Goal: Browse casually

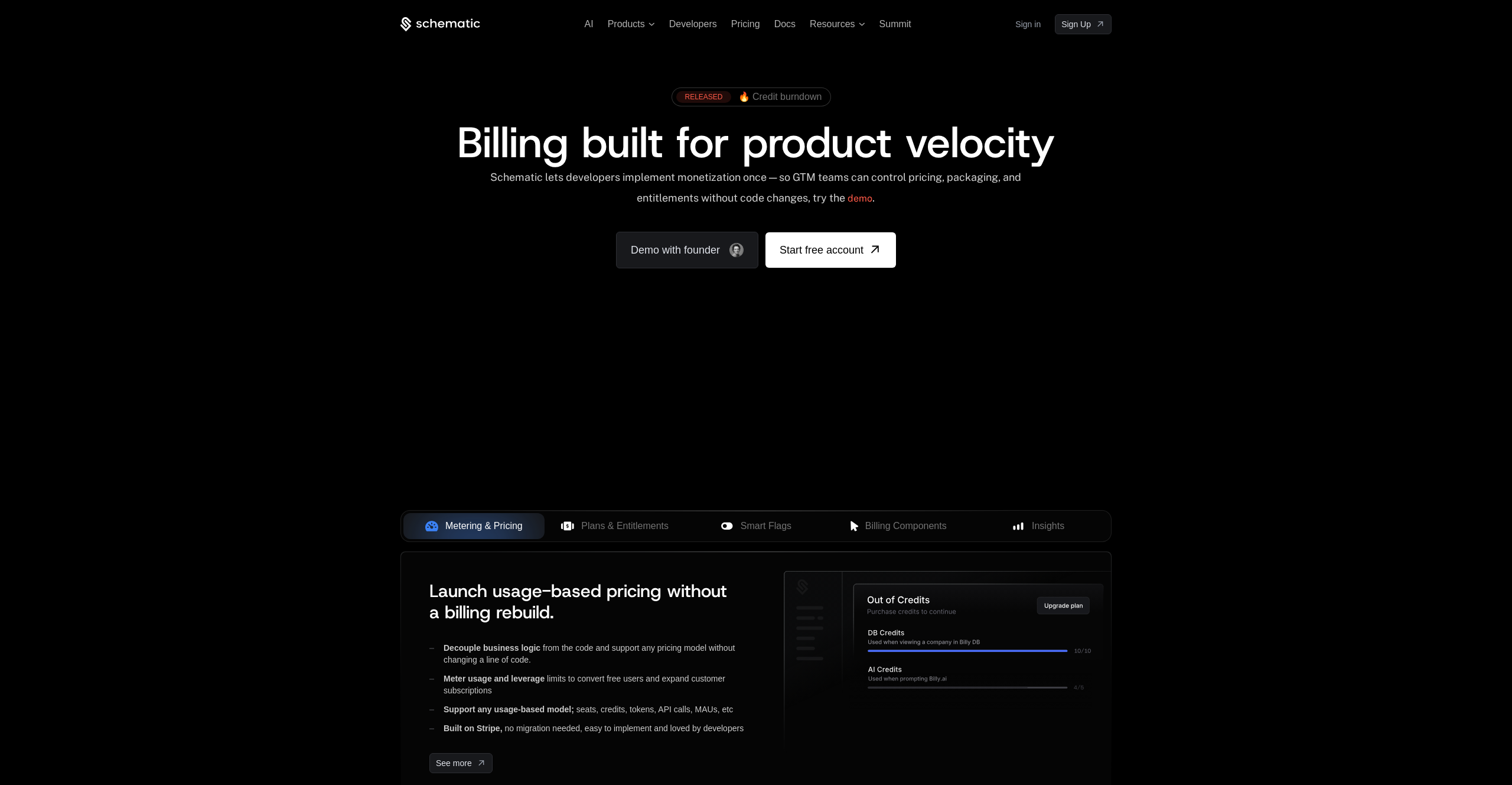
click at [334, 349] on div "AI Products Developers Pricing Docs Resources Summit Sign in Sign Up RELEASED 🔥…" at bounding box center [756, 176] width 1512 height 354
